Goal: Find specific page/section: Find specific page/section

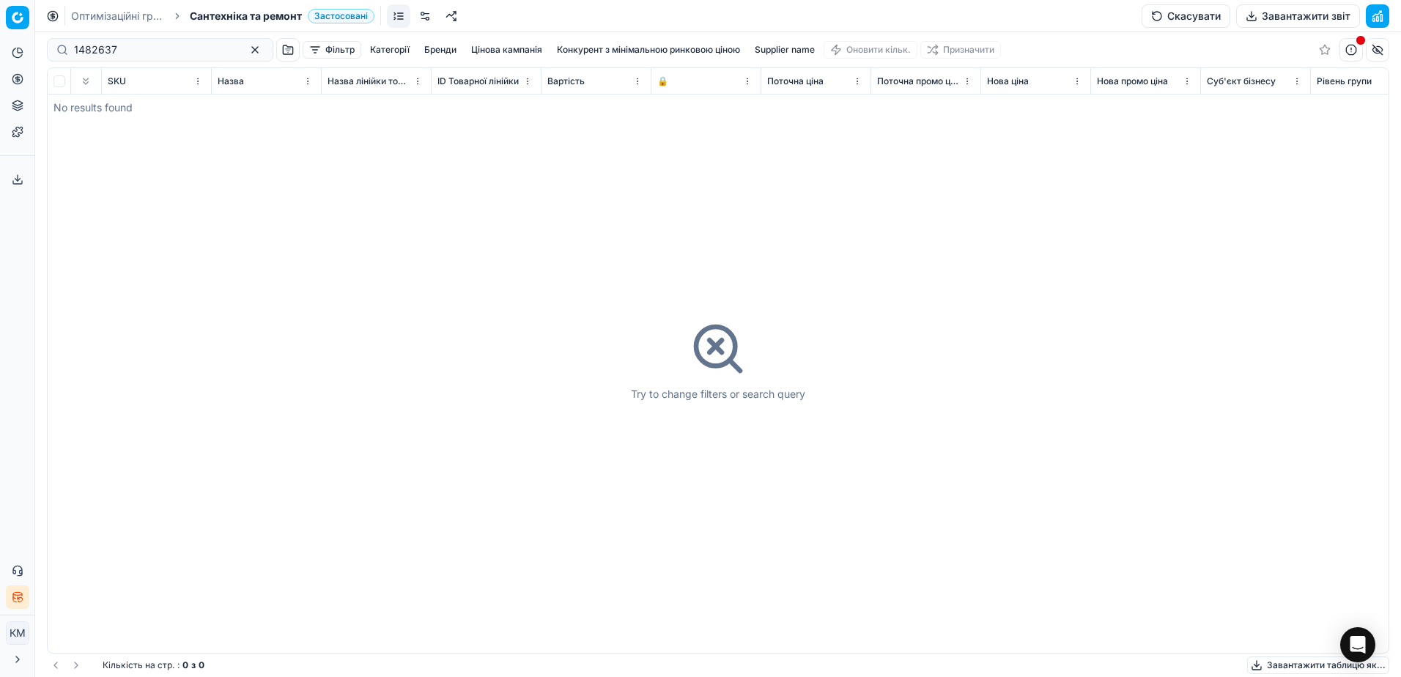
click at [124, 18] on link "Оптимізаційні групи" at bounding box center [118, 16] width 94 height 15
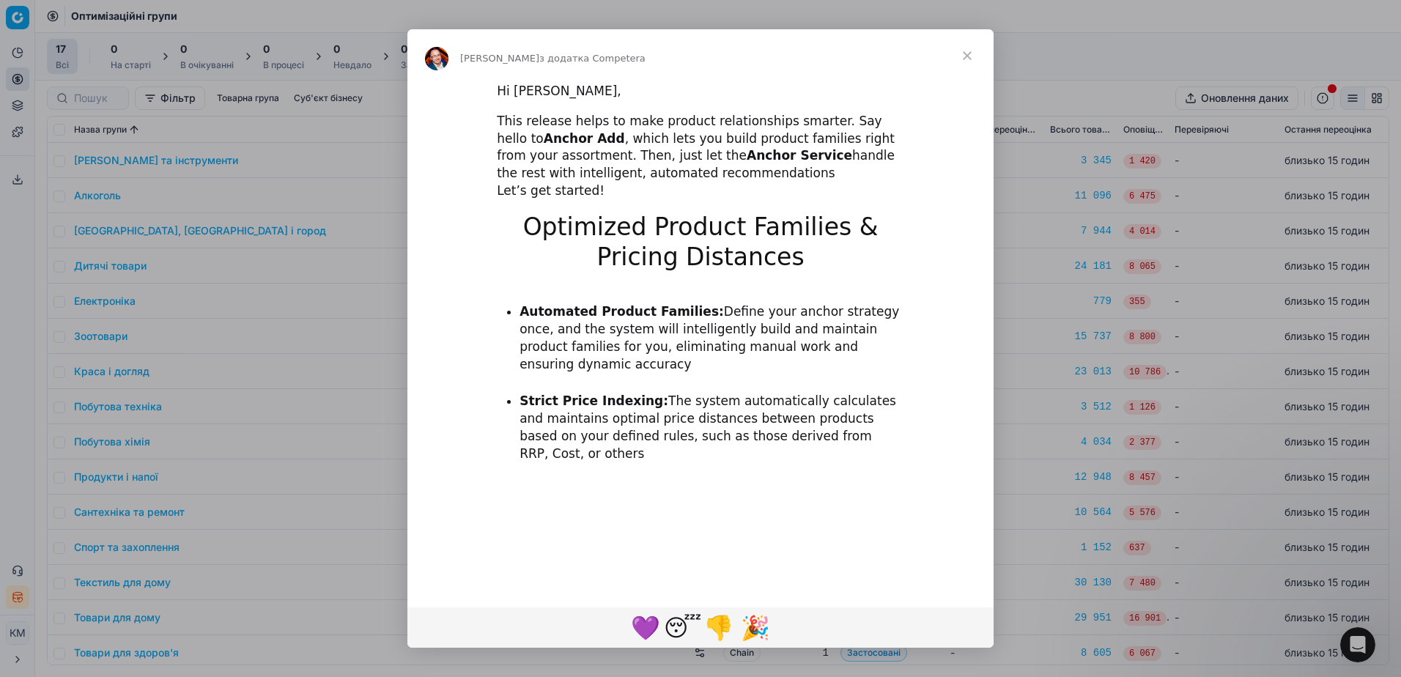
click at [969, 56] on span "Закрити" at bounding box center [967, 55] width 53 height 53
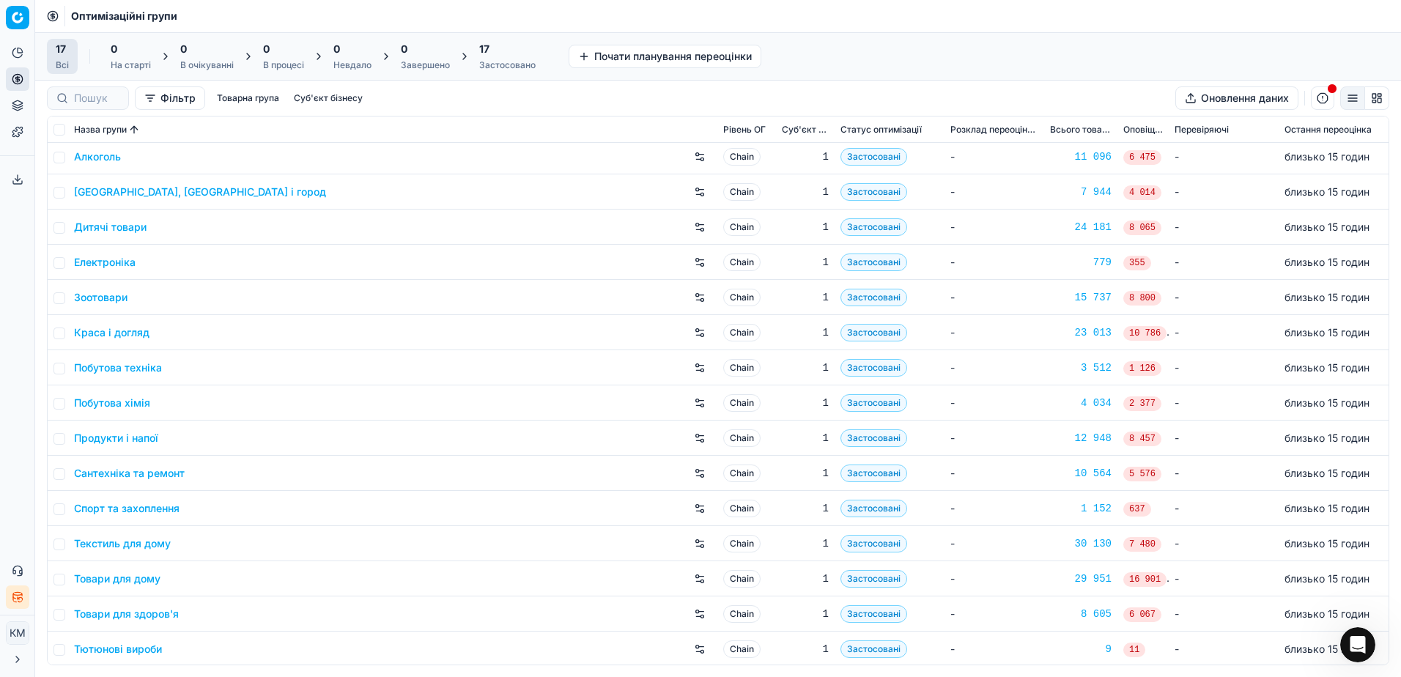
scroll to position [76, 0]
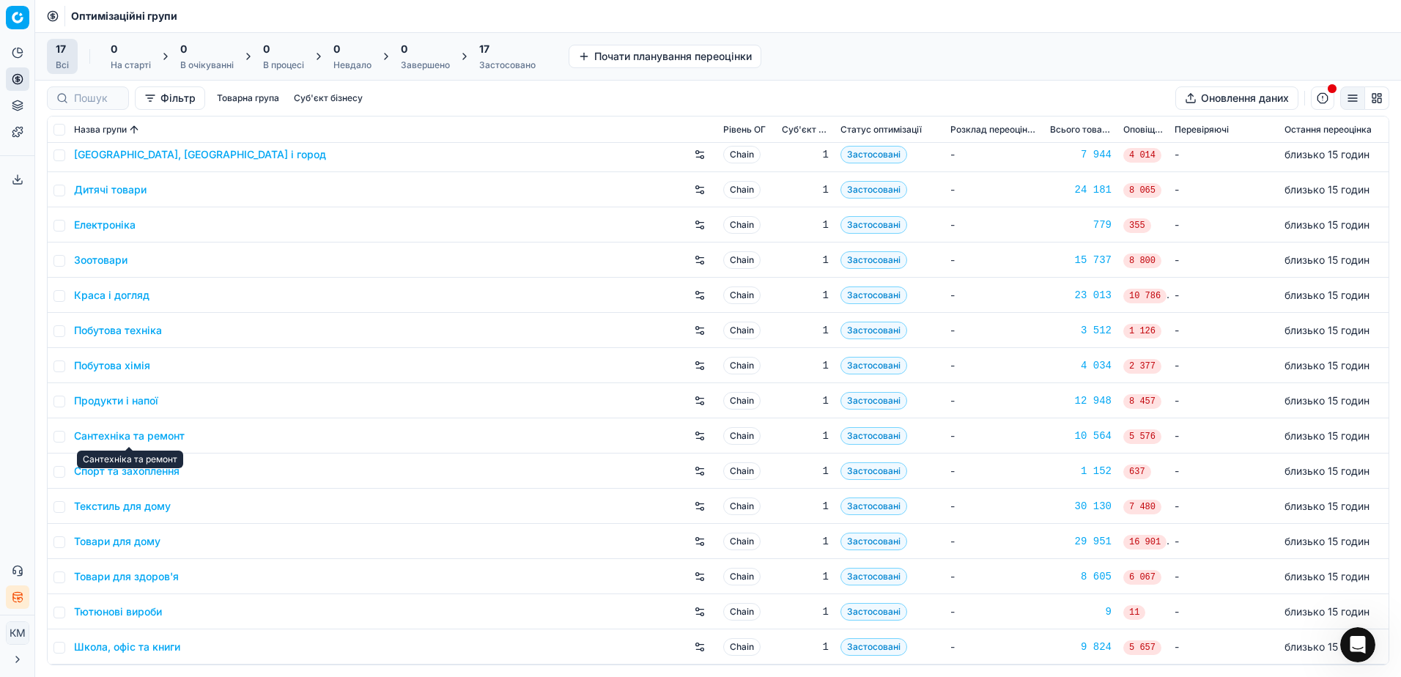
click at [153, 440] on link "Сантехніка та ремонт" at bounding box center [129, 436] width 111 height 15
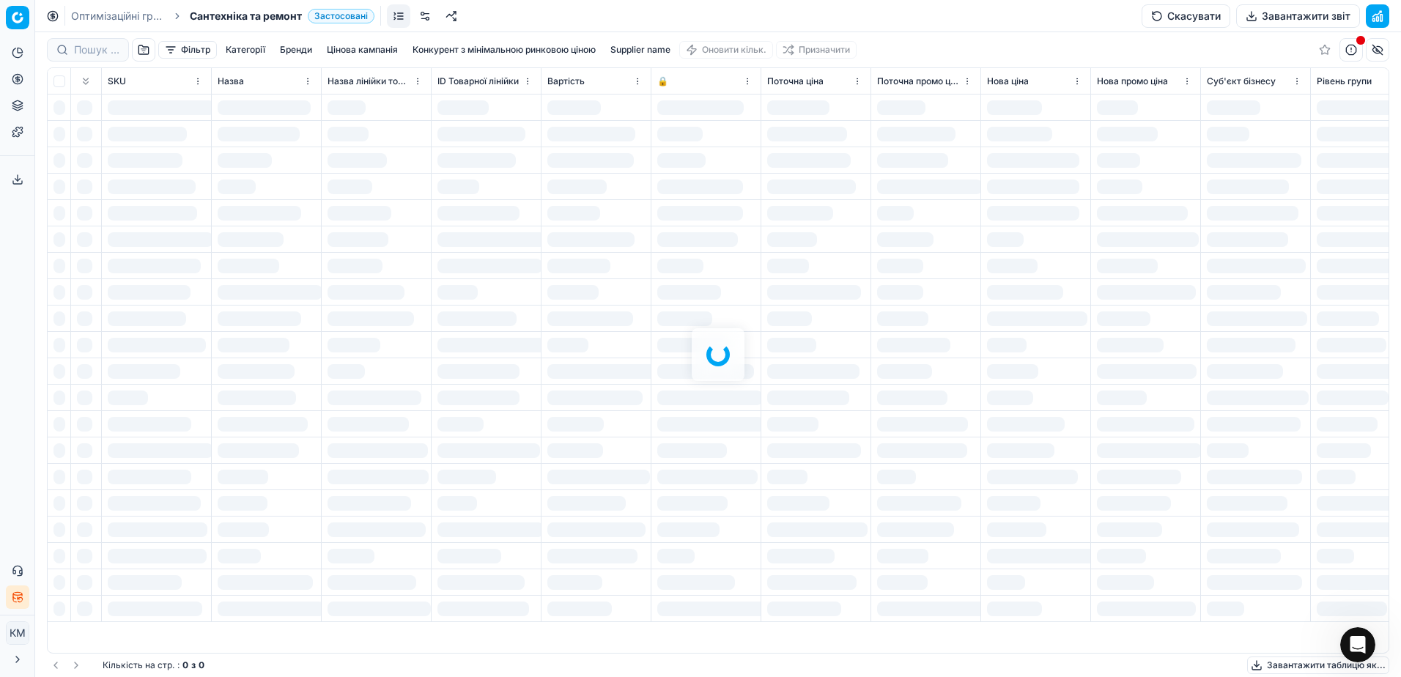
click at [83, 51] on div at bounding box center [718, 354] width 1366 height 645
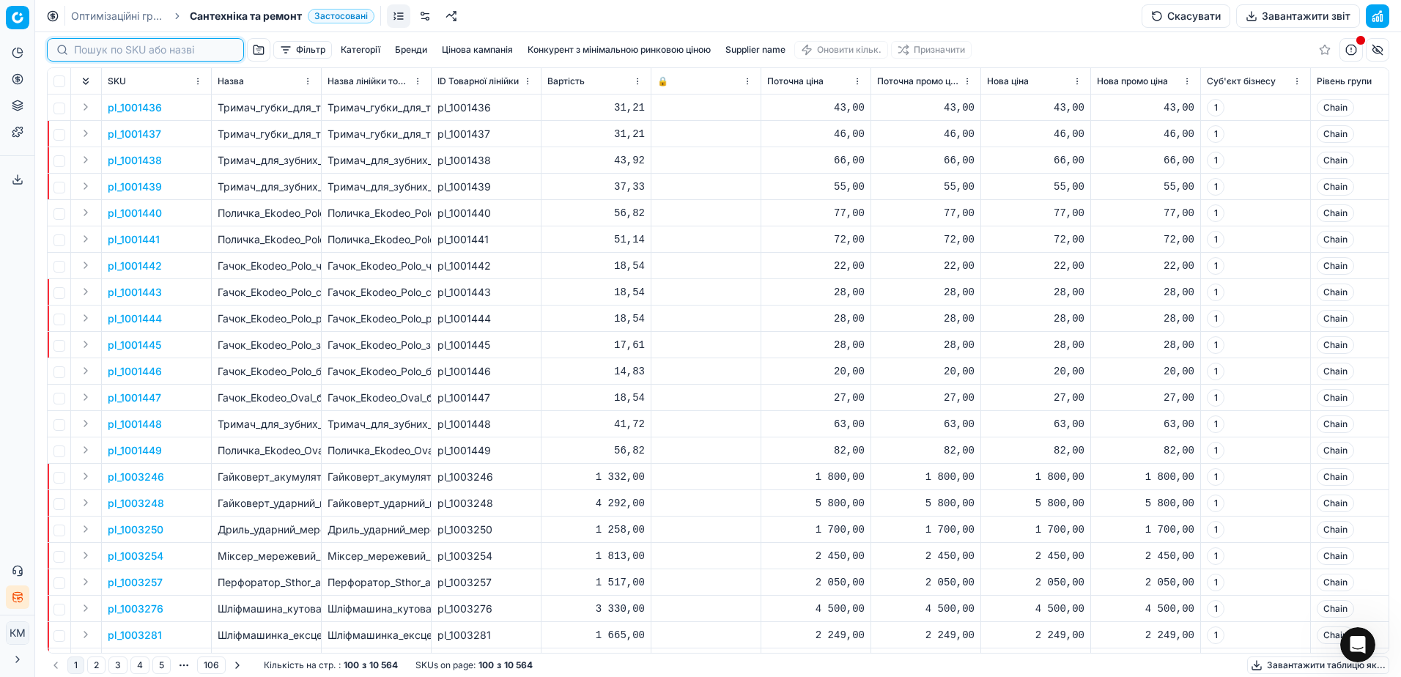
click at [92, 50] on input at bounding box center [154, 50] width 161 height 15
paste input "992864"
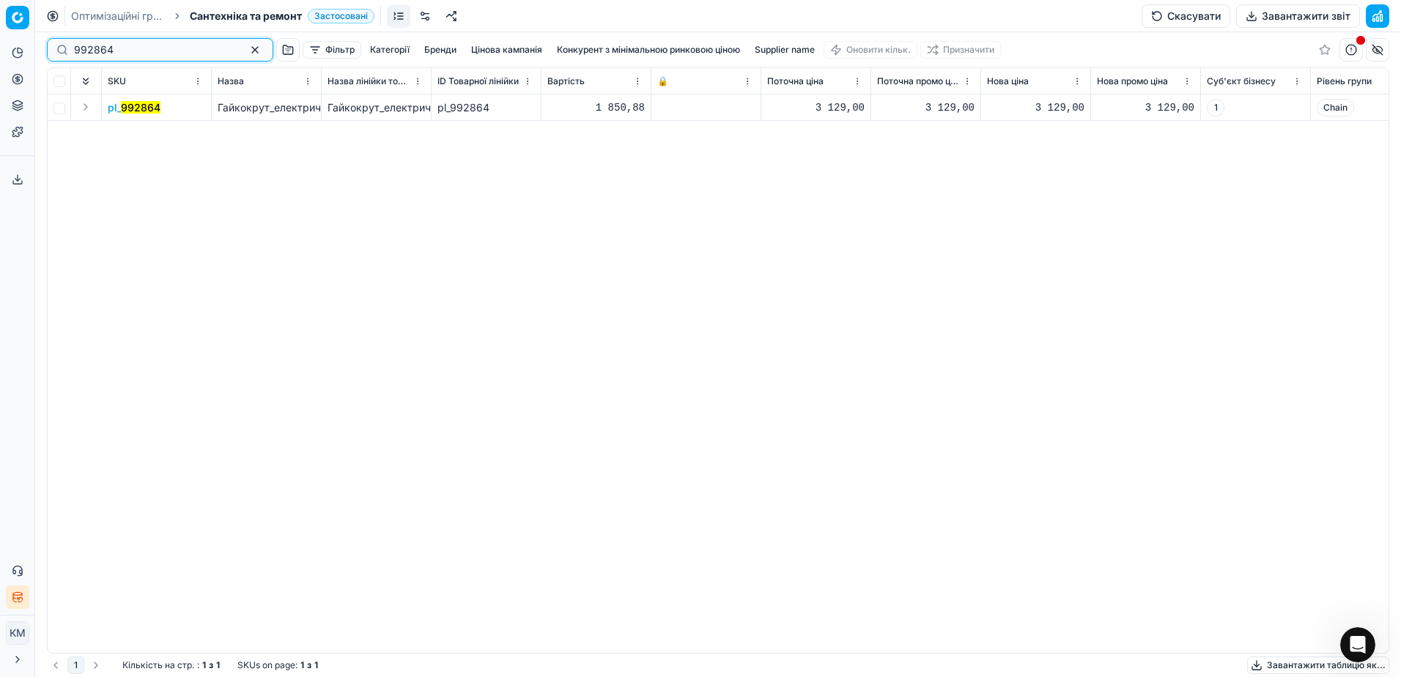
type input "992864"
click at [86, 107] on button "Expand" at bounding box center [86, 107] width 18 height 18
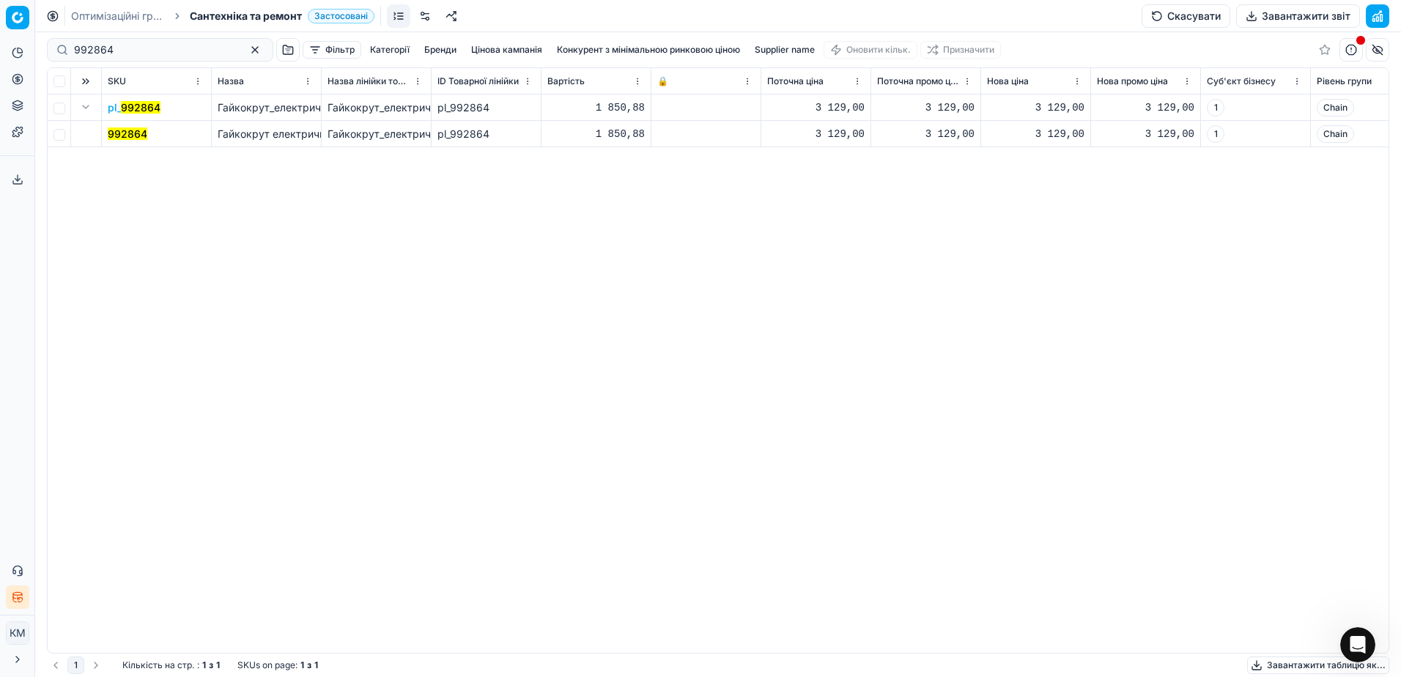
click at [177, 131] on td "992864" at bounding box center [157, 134] width 110 height 26
click at [118, 131] on mark "992864" at bounding box center [128, 134] width 40 height 12
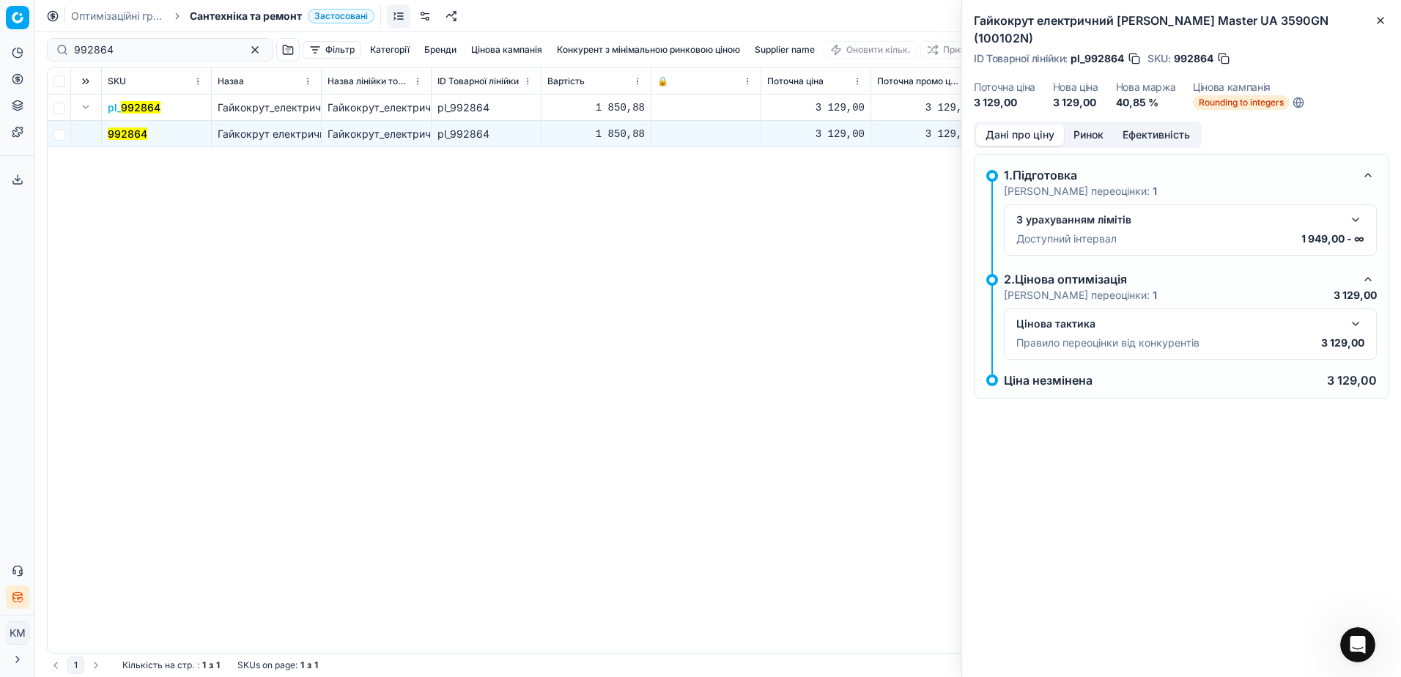
click at [829, 308] on div "pl_ 992864 Гайкокрут_електричний_Vitals_Master_UA_3590GN_(100102N) Гайкокрут_ел…" at bounding box center [718, 374] width 1341 height 558
click at [1238, 95] on span "Rounding to integers" at bounding box center [1241, 102] width 97 height 15
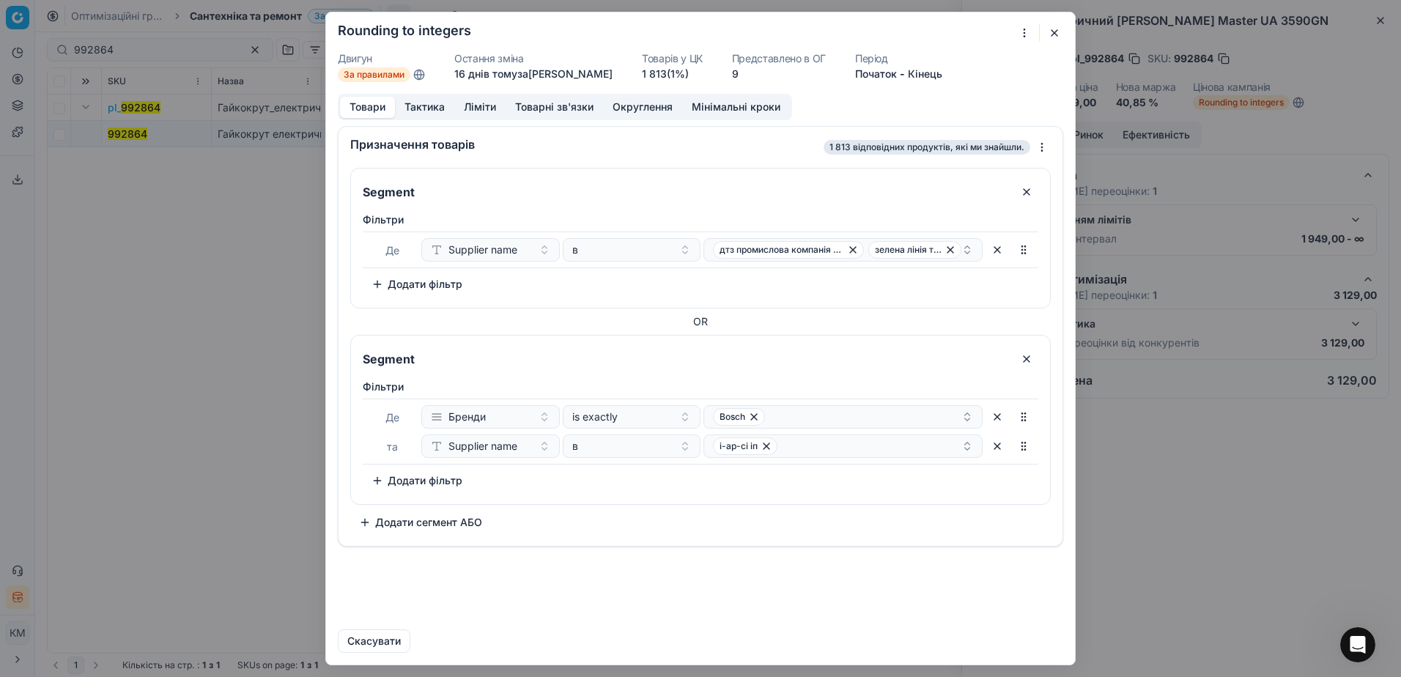
click at [1052, 35] on button "button" at bounding box center [1055, 33] width 18 height 18
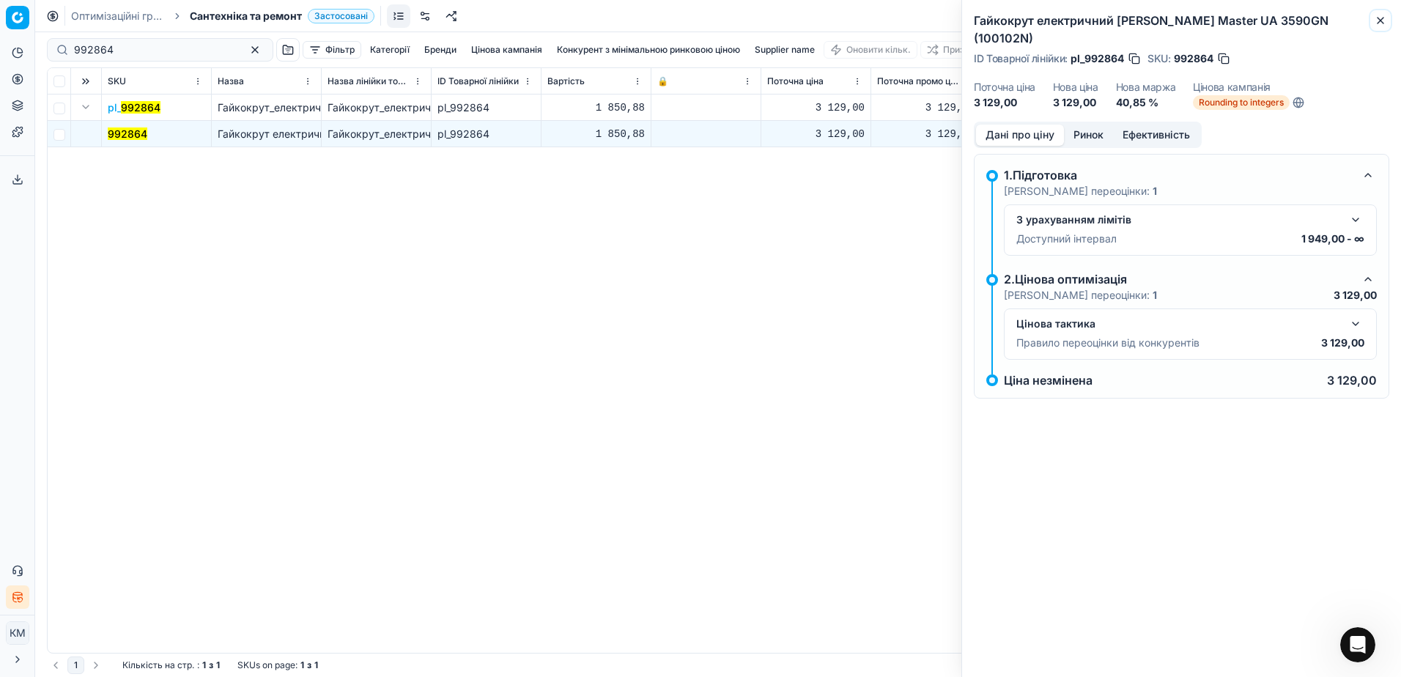
click at [1383, 20] on icon "button" at bounding box center [1381, 21] width 12 height 12
